Goal: Find specific page/section: Find specific page/section

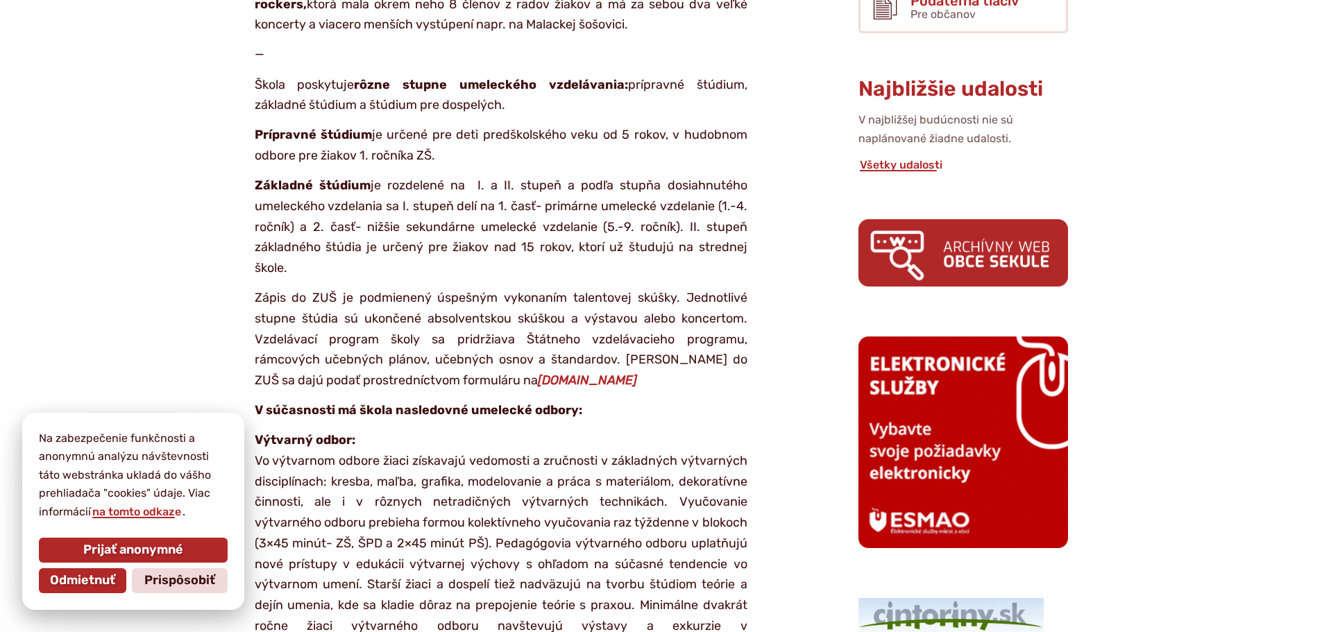
scroll to position [605, 0]
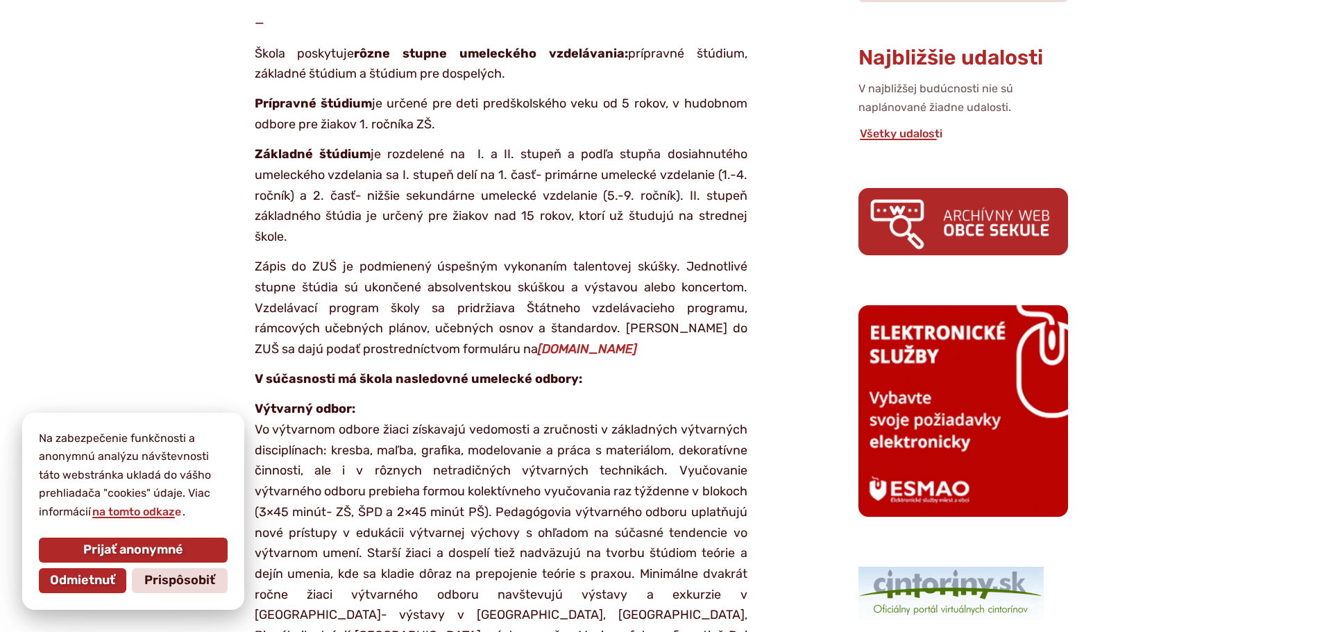
click at [550, 341] on em "[DOMAIN_NAME]" at bounding box center [587, 348] width 99 height 15
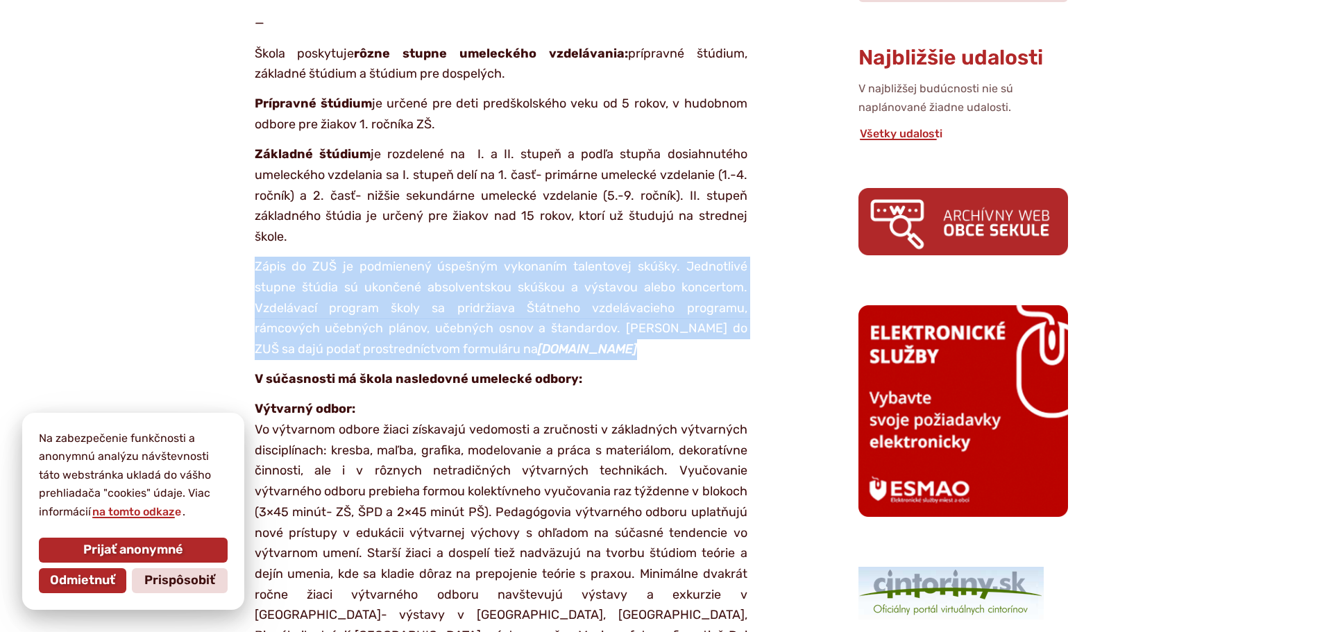
click at [550, 341] on em "[DOMAIN_NAME]" at bounding box center [587, 348] width 99 height 15
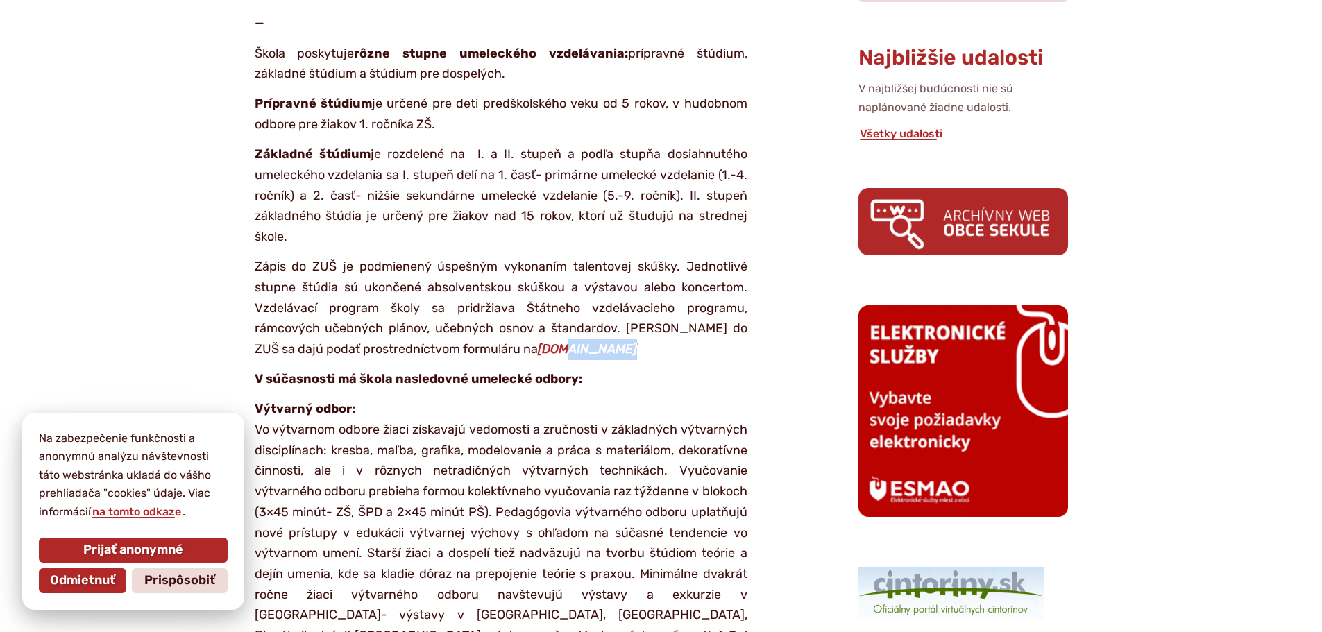
click at [550, 341] on em "[DOMAIN_NAME]" at bounding box center [587, 348] width 99 height 15
drag, startPoint x: 612, startPoint y: 325, endPoint x: 495, endPoint y: 326, distance: 117.2
click at [495, 326] on p "Zápis do ZUŠ je podmienený úspešným vykonaním talentovej skúšky. Jednotlivé stu…" at bounding box center [501, 308] width 493 height 103
copy p "[DOMAIN_NAME]"
